Goal: Information Seeking & Learning: Check status

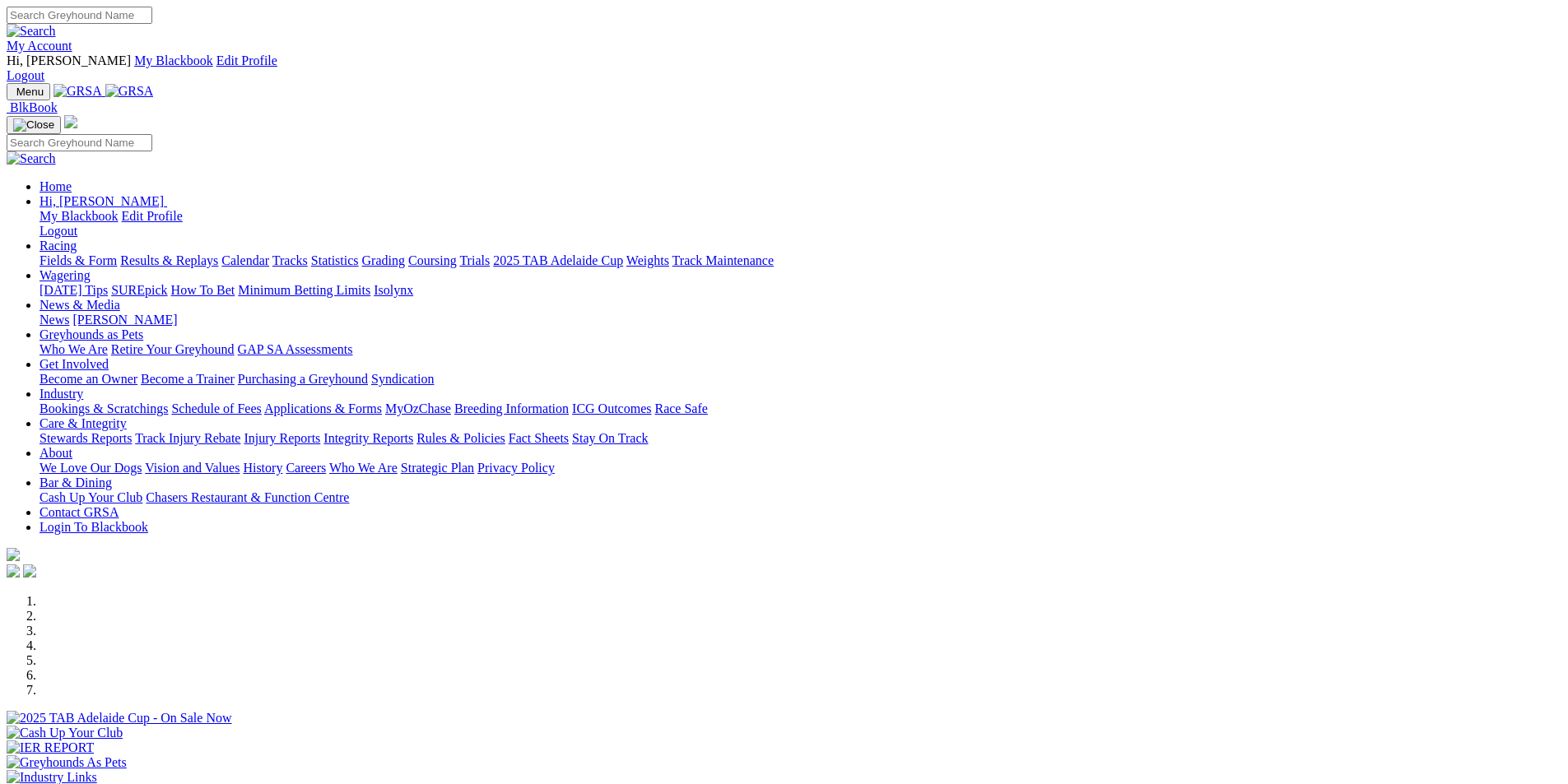
click at [218, 253] on link "Results & Replays" at bounding box center [170, 260] width 98 height 14
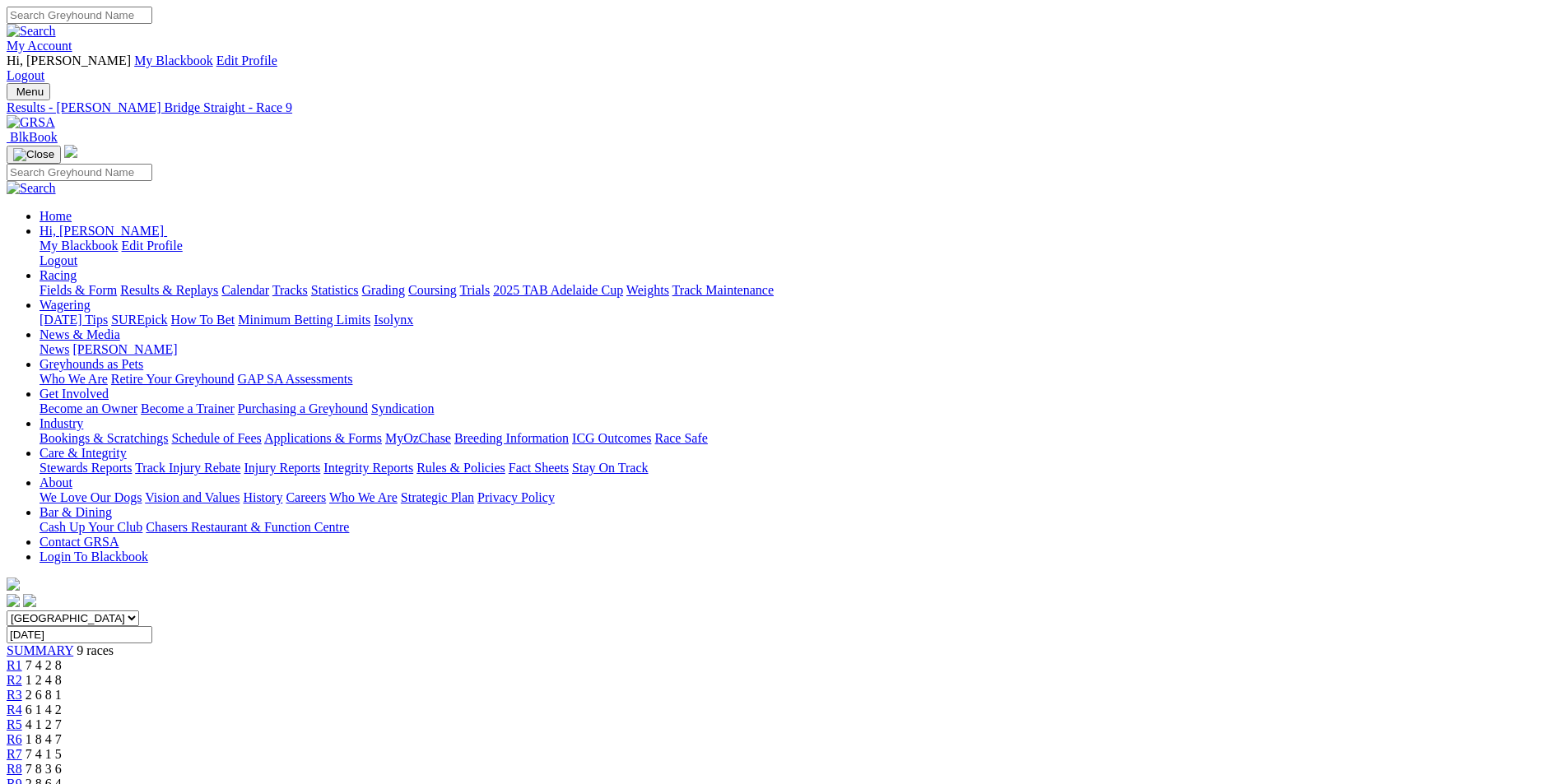
click at [62, 762] on span "7 8 3 6" at bounding box center [44, 769] width 36 height 14
click at [62, 747] on span "7 4 1 5" at bounding box center [44, 754] width 36 height 14
click at [62, 732] on span "1 8 4 7" at bounding box center [44, 739] width 36 height 14
click at [62, 717] on span "4 1 2 7" at bounding box center [44, 724] width 36 height 14
click at [62, 702] on span "6 1 4 2" at bounding box center [44, 709] width 36 height 14
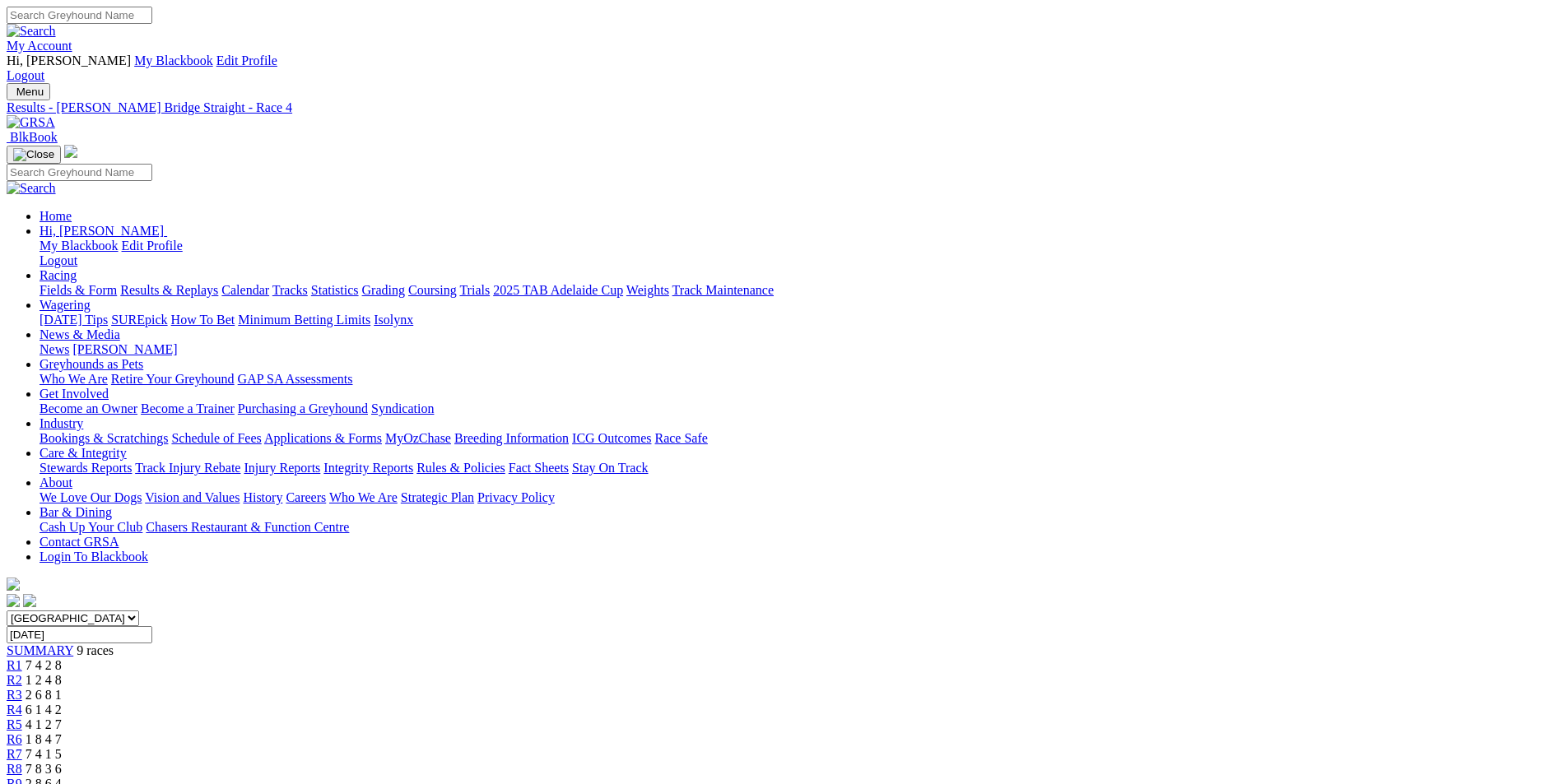
click at [62, 688] on span "2 6 8 1" at bounding box center [44, 694] width 36 height 14
click at [62, 673] on span "1 2 4 8" at bounding box center [44, 680] width 36 height 14
click at [62, 658] on span "7 4 2 8" at bounding box center [44, 665] width 36 height 14
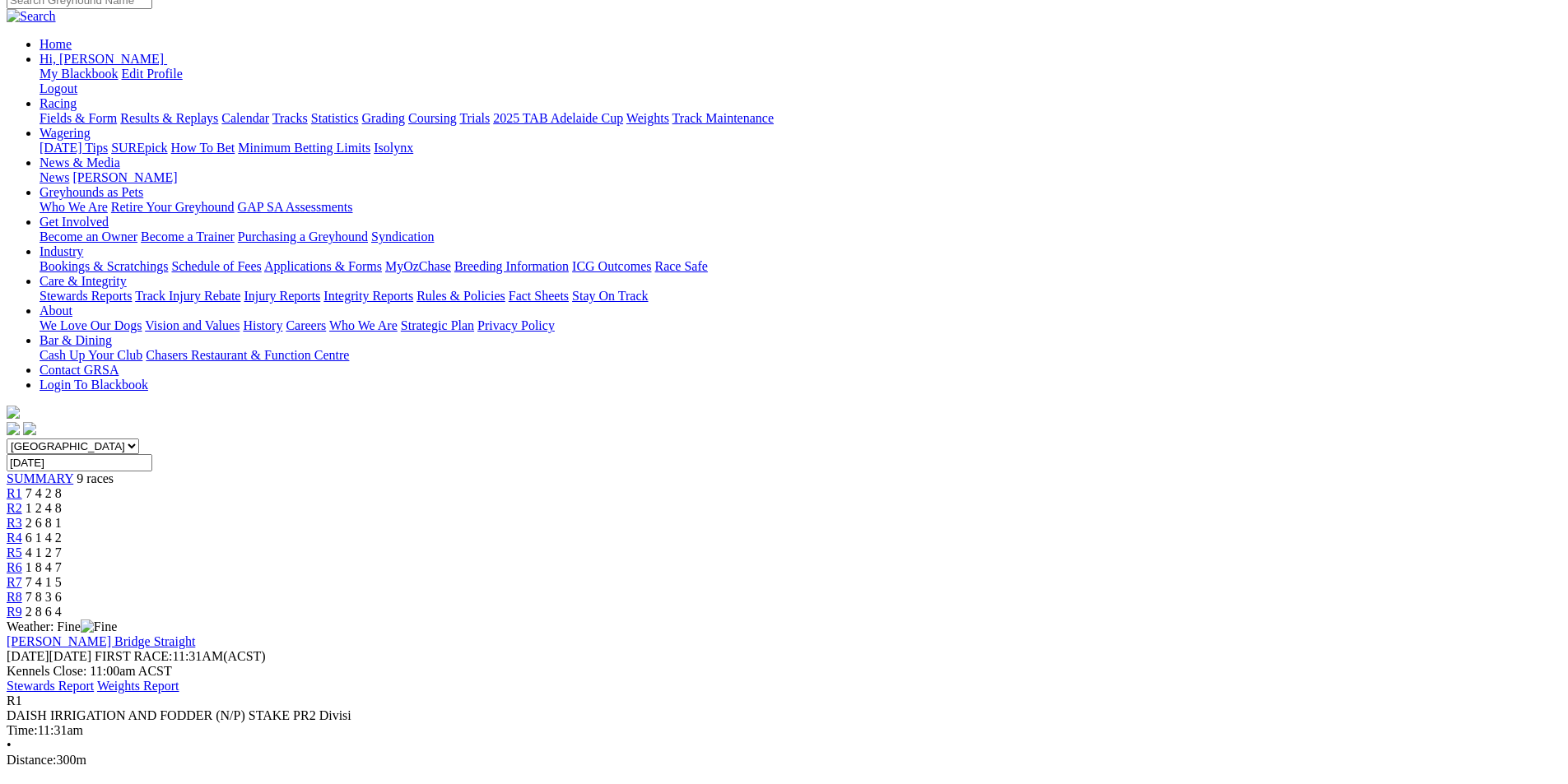
scroll to position [188, 0]
